Goal: Task Accomplishment & Management: Use online tool/utility

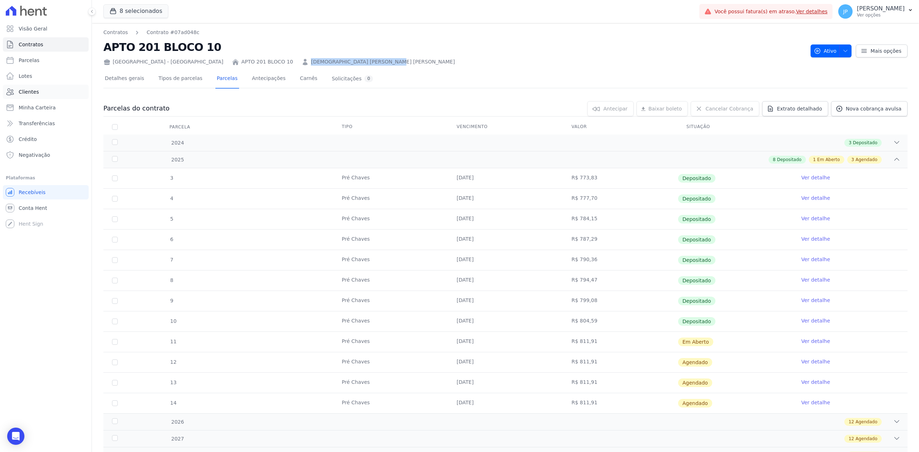
click at [32, 89] on span "Clientes" at bounding box center [29, 91] width 20 height 7
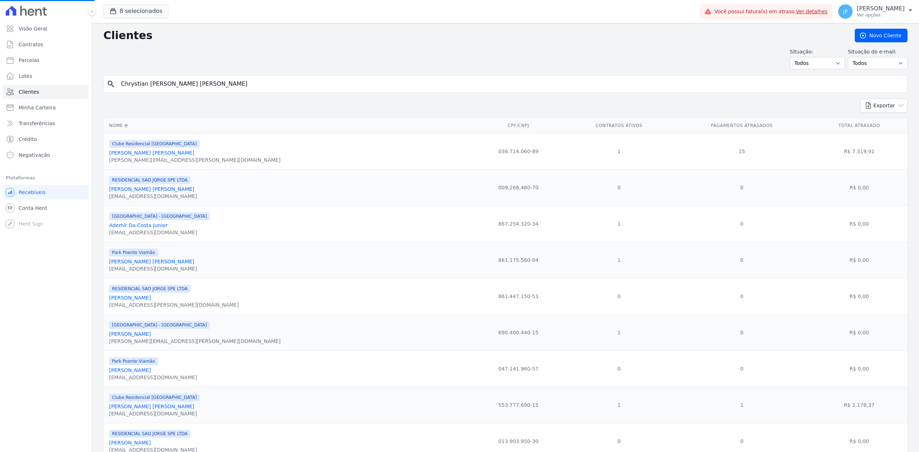
click at [240, 78] on input "Chrystian [PERSON_NAME] [PERSON_NAME]" at bounding box center [511, 84] width 788 height 14
click at [240, 81] on input "search" at bounding box center [511, 84] width 788 height 14
type input "[PERSON_NAME]"
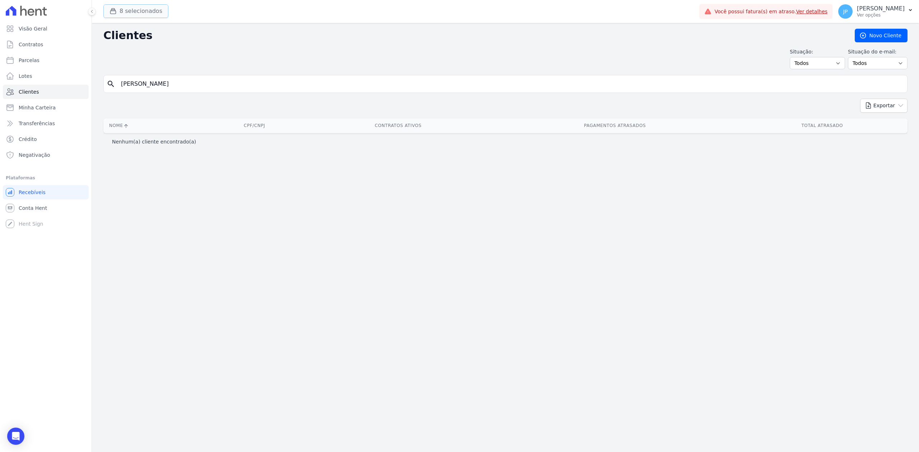
click at [112, 16] on button "8 selecionados" at bounding box center [135, 11] width 65 height 14
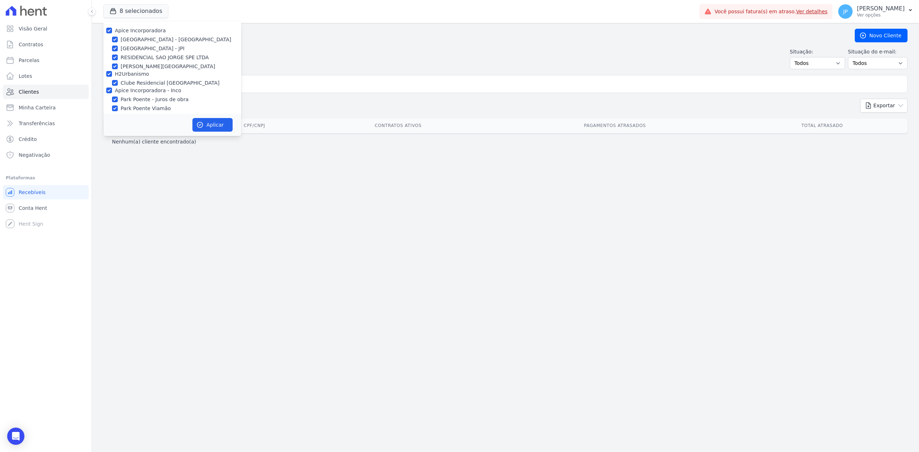
click at [298, 55] on div "Situação: Todos Adimplentes Inadimplentes Situação do e-mail: Todos Confirmado …" at bounding box center [505, 58] width 804 height 21
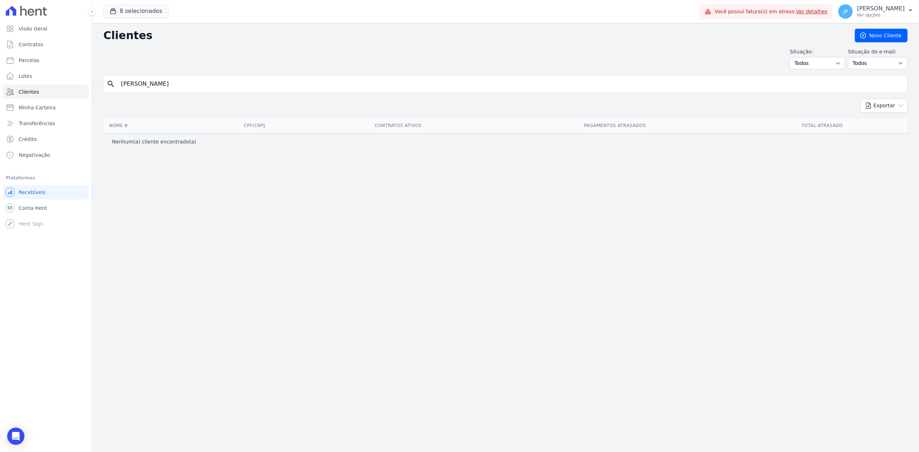
click at [201, 92] on div "search [PERSON_NAME]" at bounding box center [505, 84] width 804 height 18
click at [198, 81] on input "[PERSON_NAME]" at bounding box center [511, 84] width 788 height 14
click at [51, 92] on link "Clientes" at bounding box center [46, 92] width 86 height 14
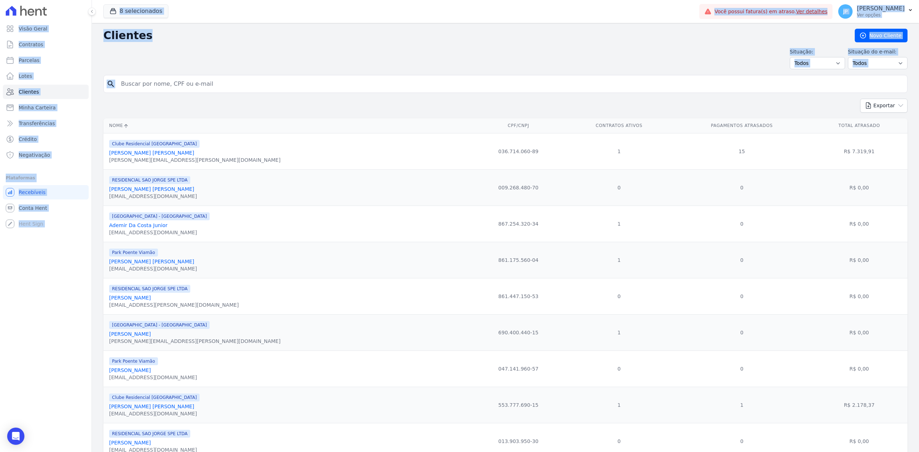
drag, startPoint x: 194, startPoint y: 88, endPoint x: 146, endPoint y: 84, distance: 47.6
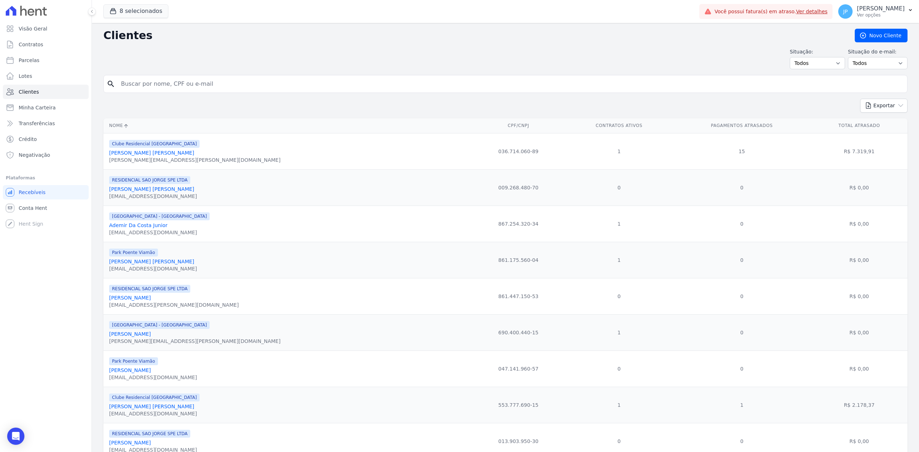
click at [155, 84] on input "search" at bounding box center [511, 84] width 788 height 14
type input "FABIANA"
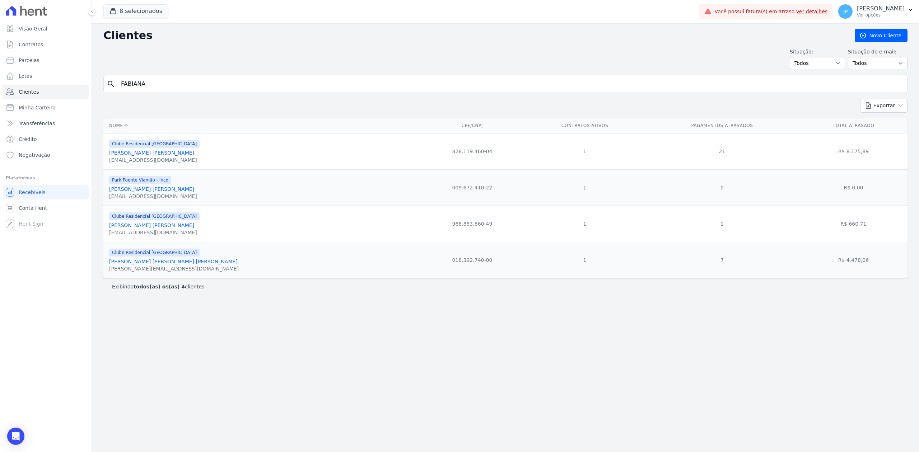
click at [156, 156] on link "[PERSON_NAME] [PERSON_NAME]" at bounding box center [151, 153] width 85 height 6
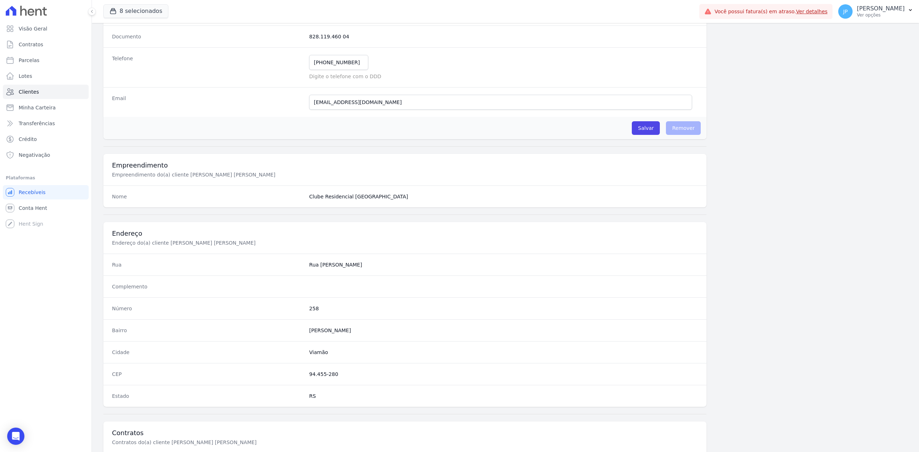
scroll to position [223, 0]
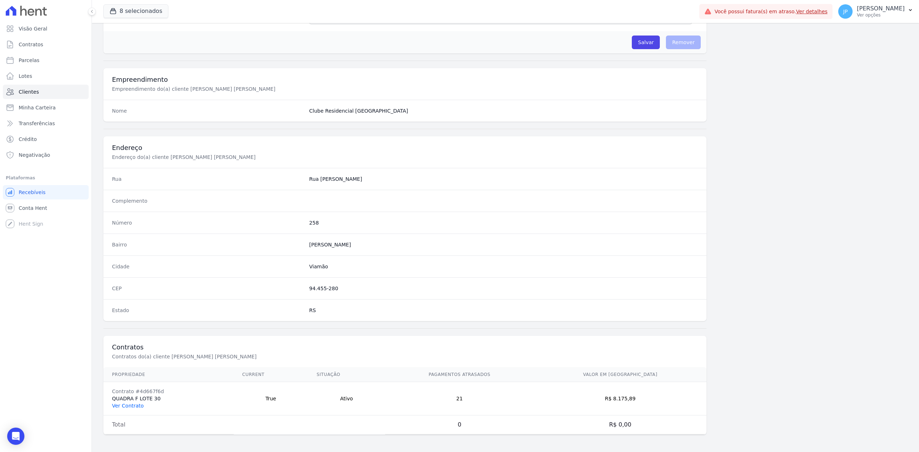
click at [131, 407] on link "Ver Contrato" at bounding box center [128, 406] width 32 height 6
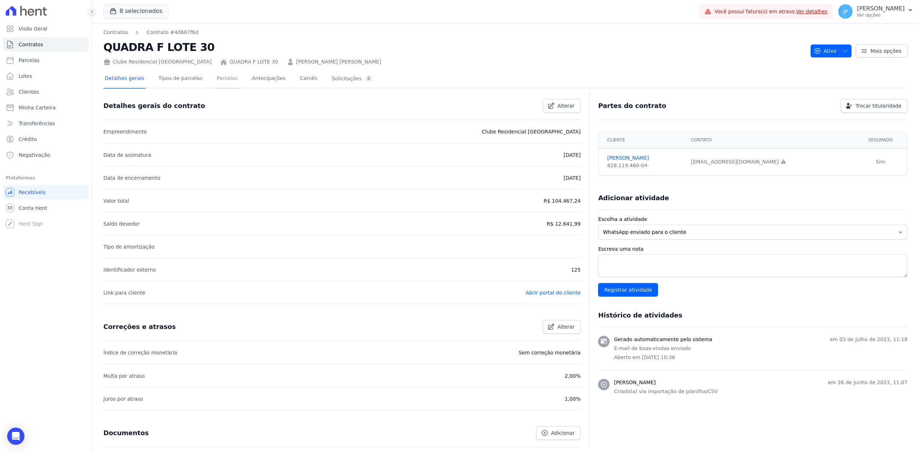
click at [217, 79] on link "Parcelas" at bounding box center [227, 79] width 24 height 19
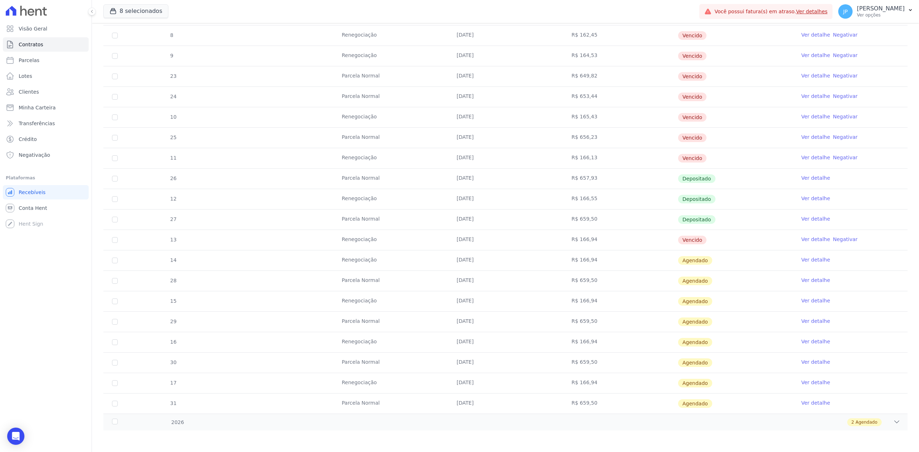
scroll to position [266, 0]
drag, startPoint x: 441, startPoint y: 239, endPoint x: 614, endPoint y: 236, distance: 173.0
click at [614, 236] on tr "13 Renegociação [DATE] R$ 166,94 [GEOGRAPHIC_DATA] Ver detalhe Negativar" at bounding box center [505, 240] width 804 height 20
click at [812, 237] on link "Ver detalhe" at bounding box center [815, 239] width 29 height 7
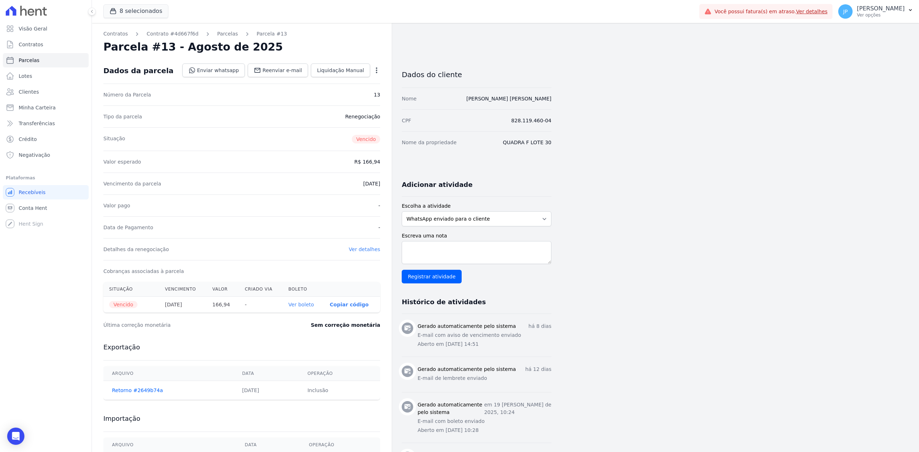
click at [309, 304] on link "Ver boleto" at bounding box center [300, 305] width 25 height 6
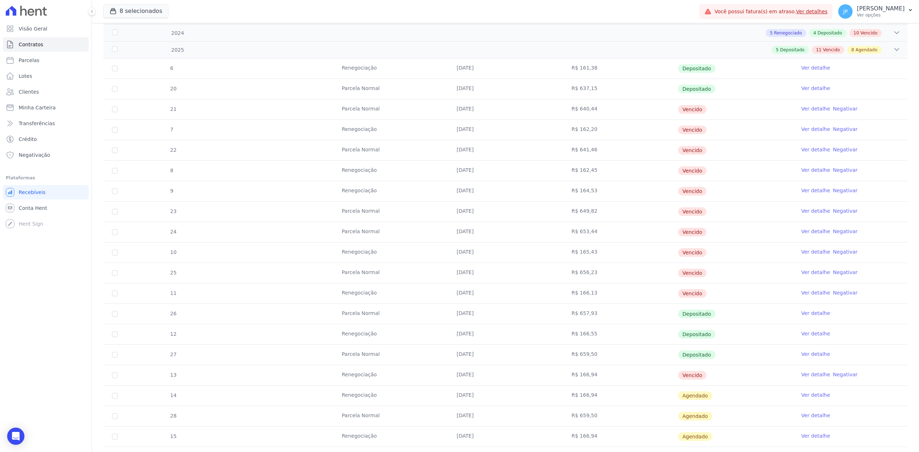
scroll to position [239, 0]
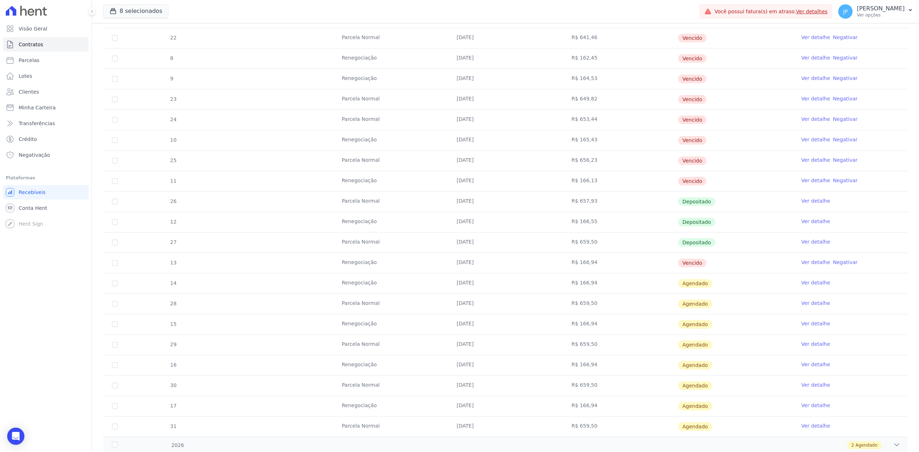
drag, startPoint x: 446, startPoint y: 243, endPoint x: 654, endPoint y: 248, distance: 207.9
click at [654, 248] on tr "27 [GEOGRAPHIC_DATA] [DATE] R$ 659,50 Depositado Ver detalhe" at bounding box center [505, 242] width 804 height 20
click at [804, 263] on link "Ver detalhe" at bounding box center [815, 262] width 29 height 7
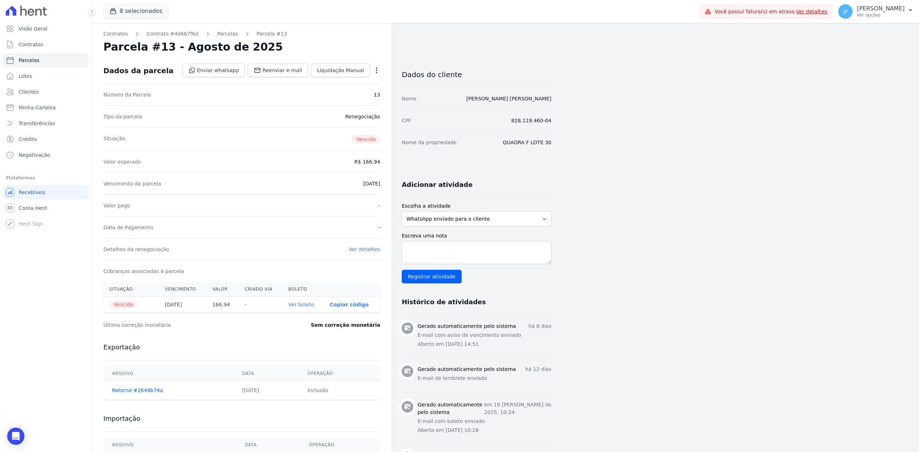
click at [348, 308] on p "Copiar código" at bounding box center [349, 305] width 39 height 6
